Goal: Information Seeking & Learning: Learn about a topic

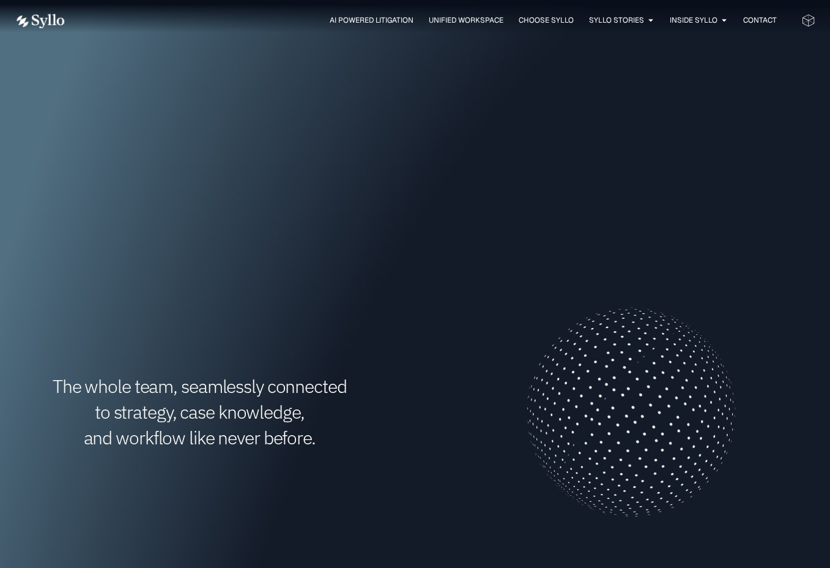
scroll to position [212, 0]
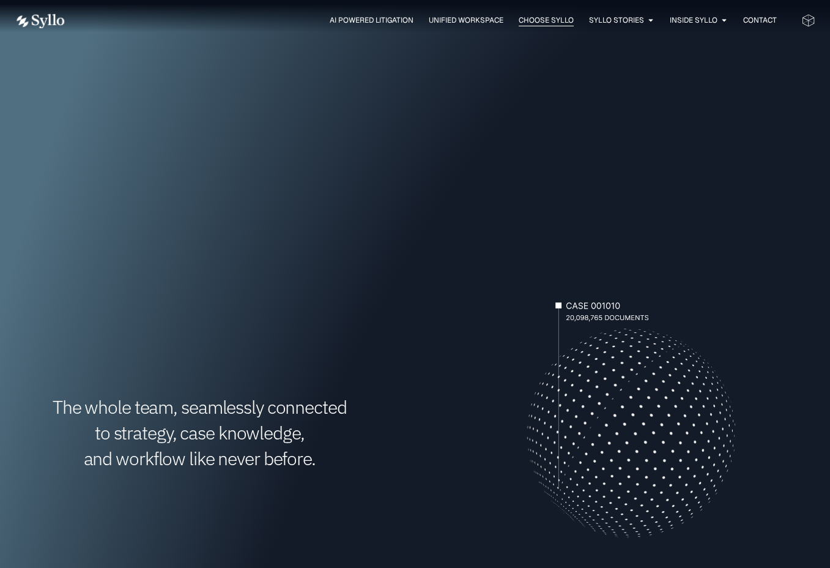
click at [535, 15] on span "Choose Syllo" at bounding box center [546, 20] width 55 height 11
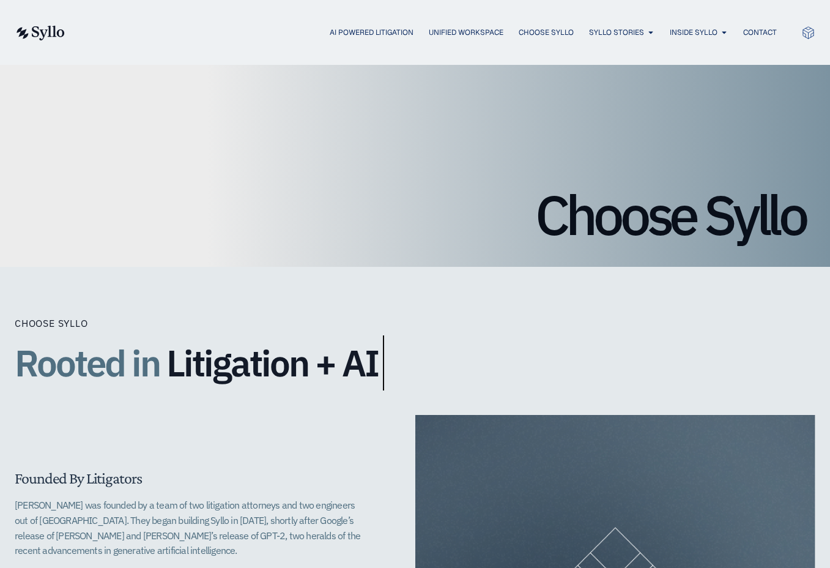
click at [352, 39] on div "AI Powered Litigation Unified Workspace Choose Syllo Syllo Stories Close Syllo …" at bounding box center [415, 32] width 801 height 16
click at [474, 33] on span "Unified Workspace" at bounding box center [466, 32] width 75 height 11
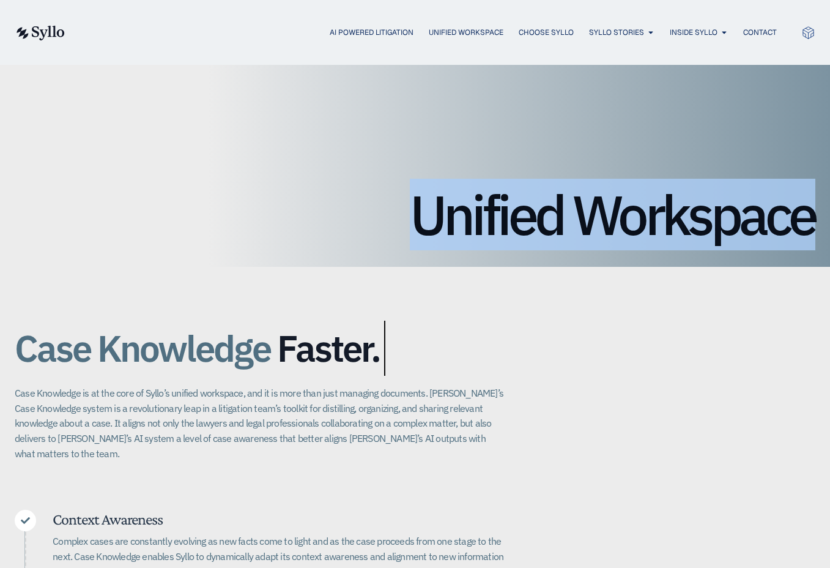
drag, startPoint x: 414, startPoint y: 211, endPoint x: 647, endPoint y: 259, distance: 238.7
click at [647, 259] on div "Unified Workspace" at bounding box center [415, 166] width 801 height 202
drag, startPoint x: 402, startPoint y: 355, endPoint x: 47, endPoint y: 251, distance: 369.8
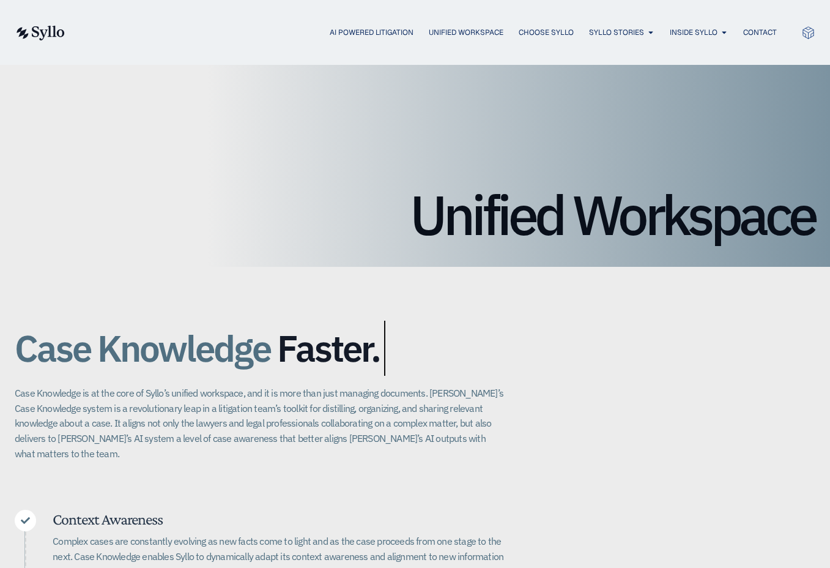
drag, startPoint x: 158, startPoint y: 240, endPoint x: 488, endPoint y: 228, distance: 330.6
click at [179, 240] on h1 "Unified Workspace" at bounding box center [415, 214] width 801 height 55
